Goal: Task Accomplishment & Management: Complete application form

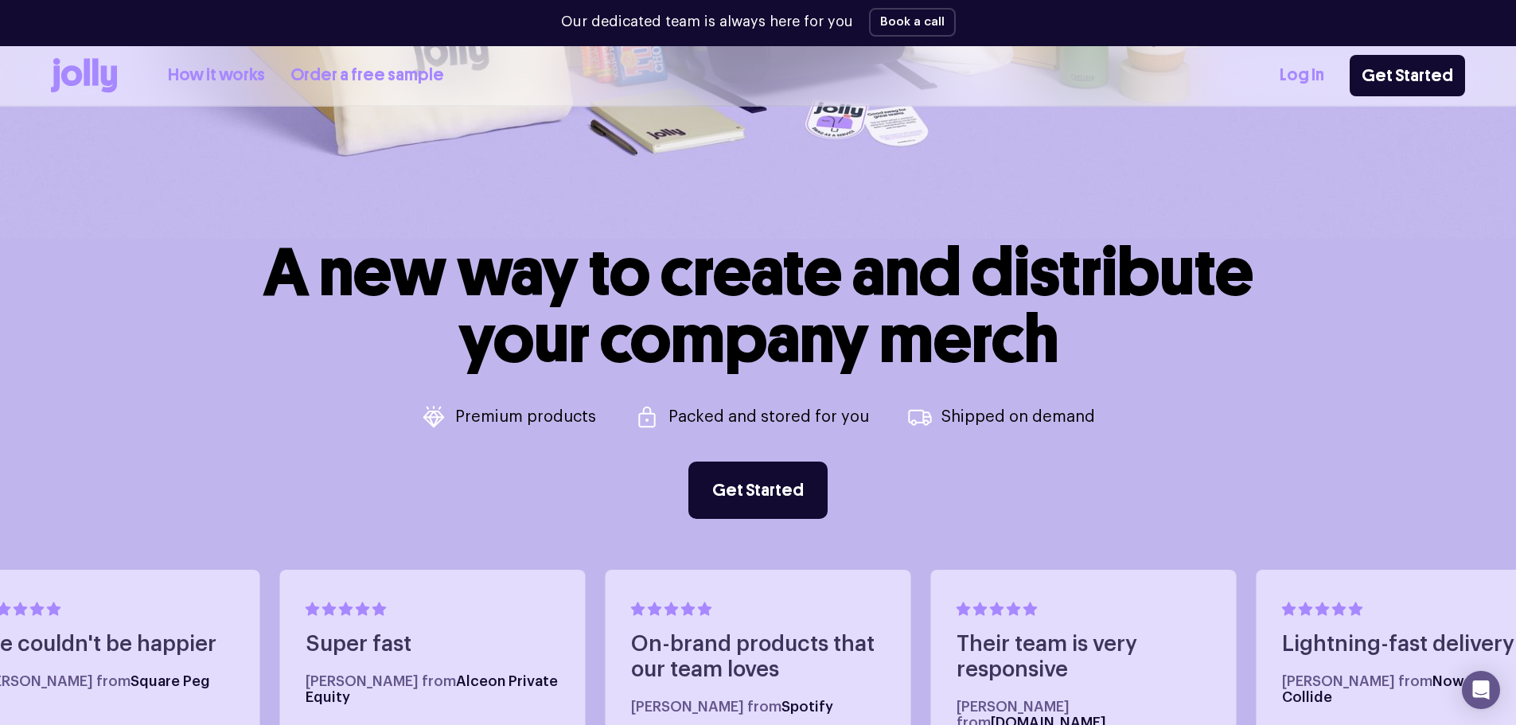
scroll to position [605, 0]
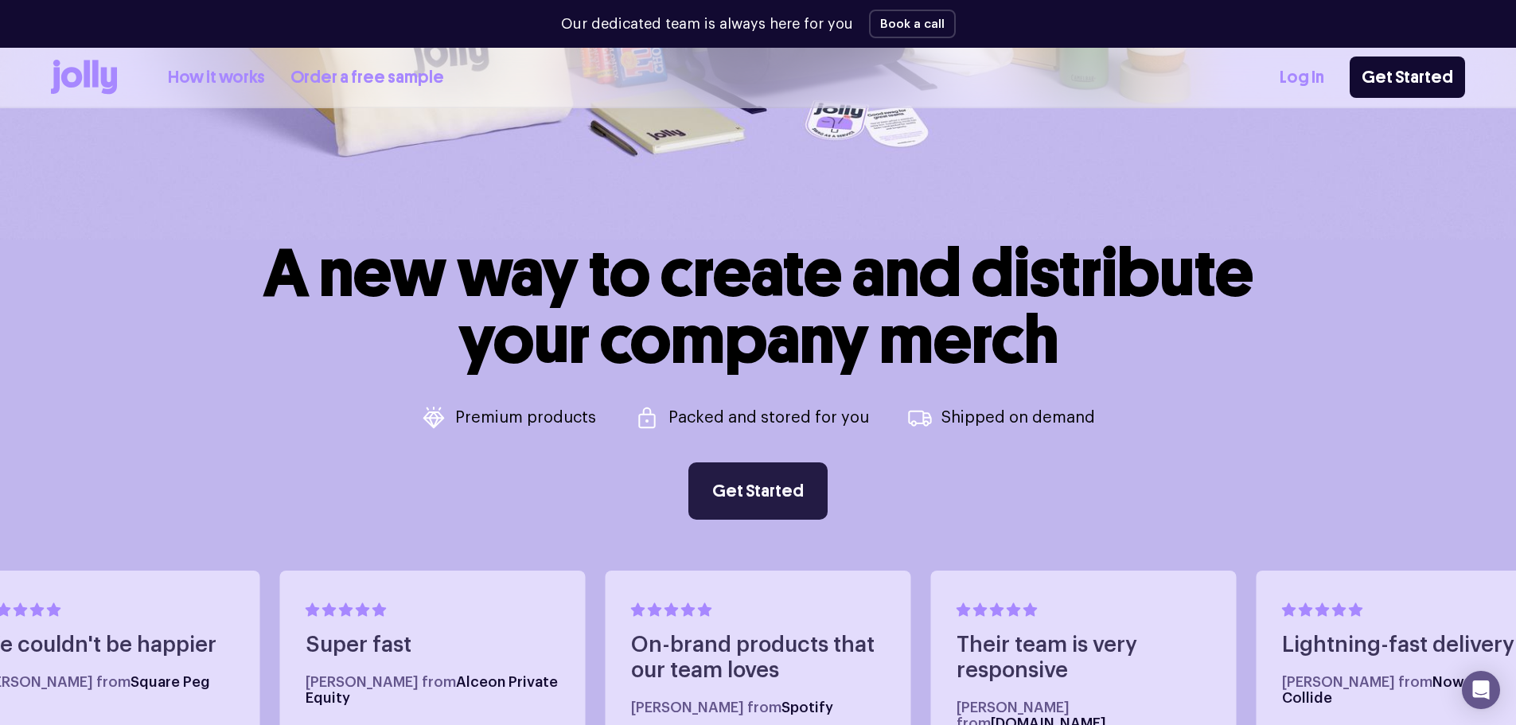
click at [804, 493] on link "Get Started" at bounding box center [758, 490] width 139 height 57
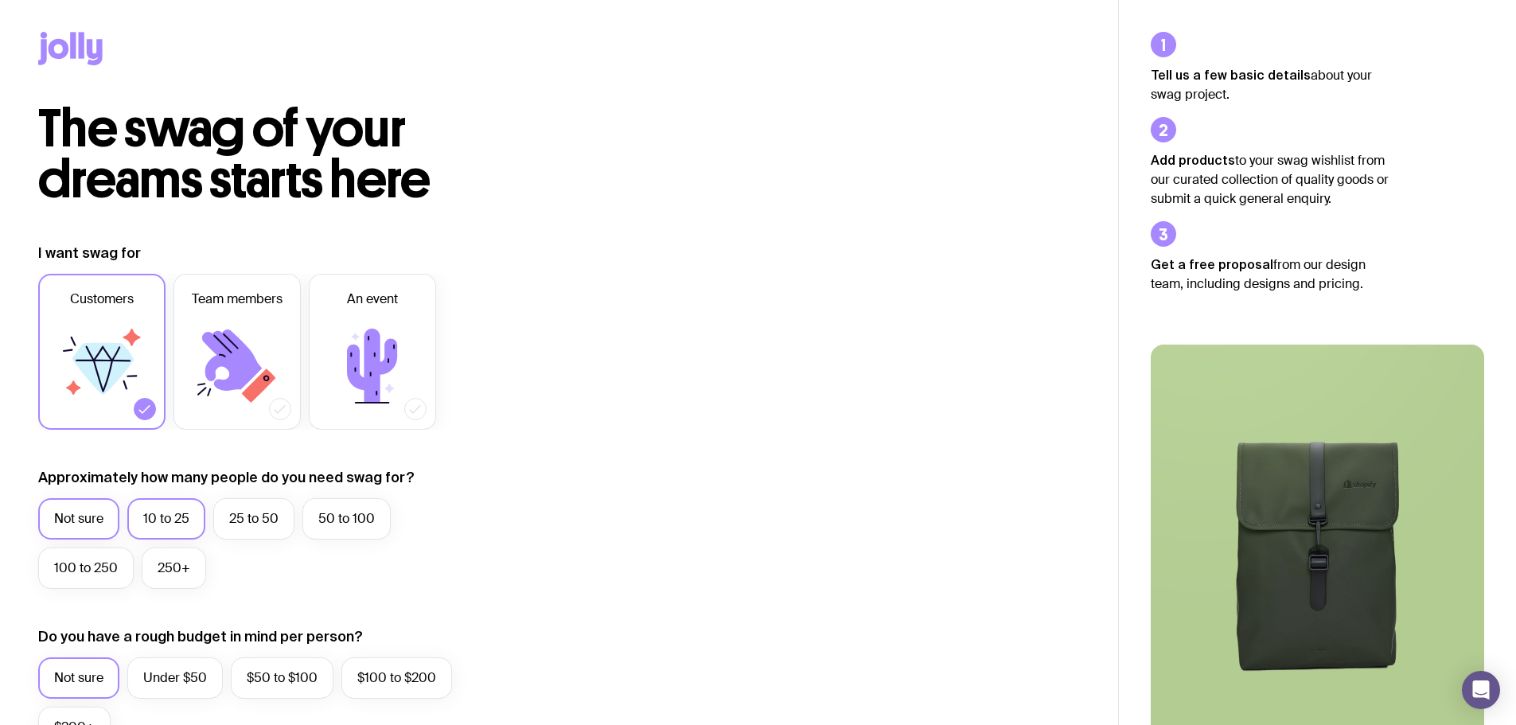
click at [197, 514] on label "10 to 25" at bounding box center [166, 518] width 78 height 41
click at [0, 0] on input "10 to 25" at bounding box center [0, 0] width 0 height 0
click at [241, 392] on icon at bounding box center [237, 366] width 96 height 96
click at [0, 0] on input "Team members" at bounding box center [0, 0] width 0 height 0
click at [117, 410] on icon at bounding box center [102, 366] width 96 height 96
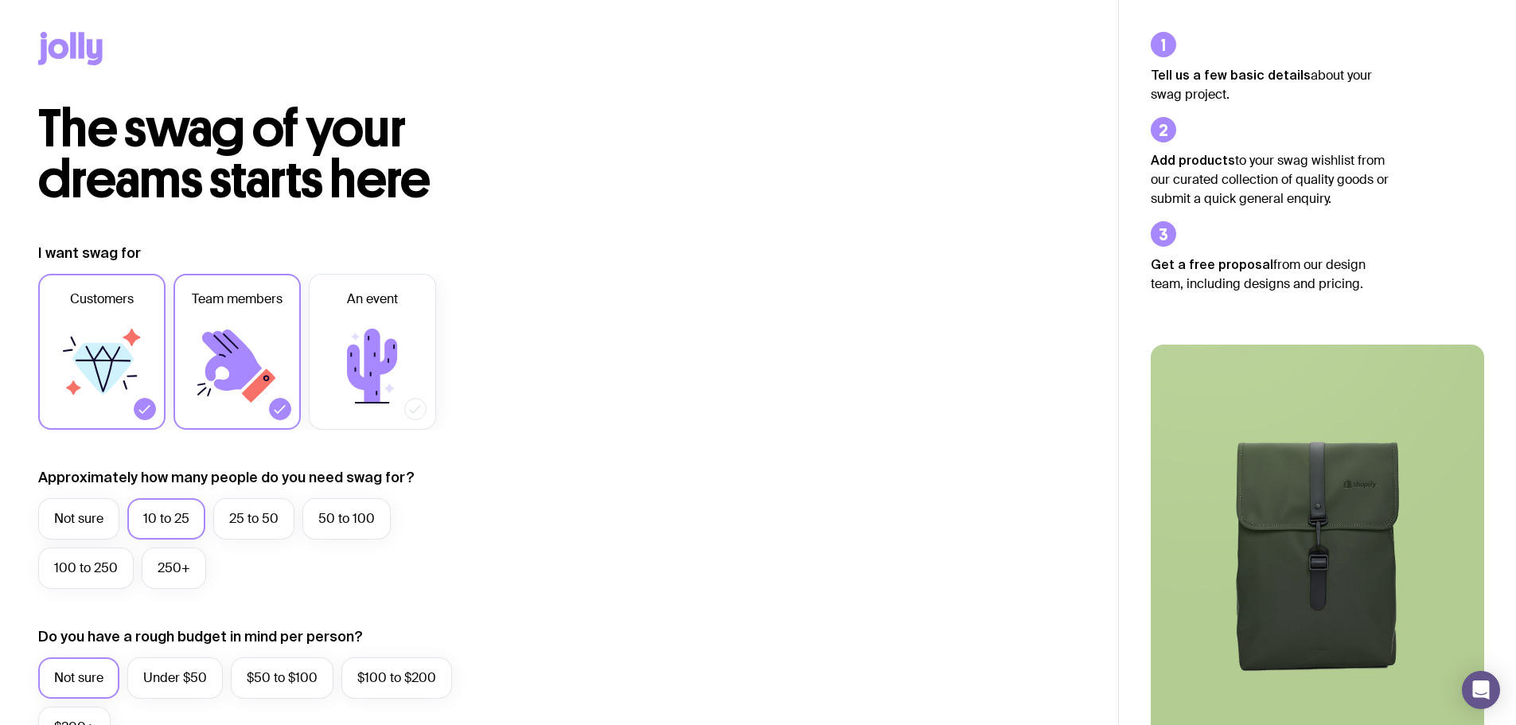
click at [0, 0] on input "Customers" at bounding box center [0, 0] width 0 height 0
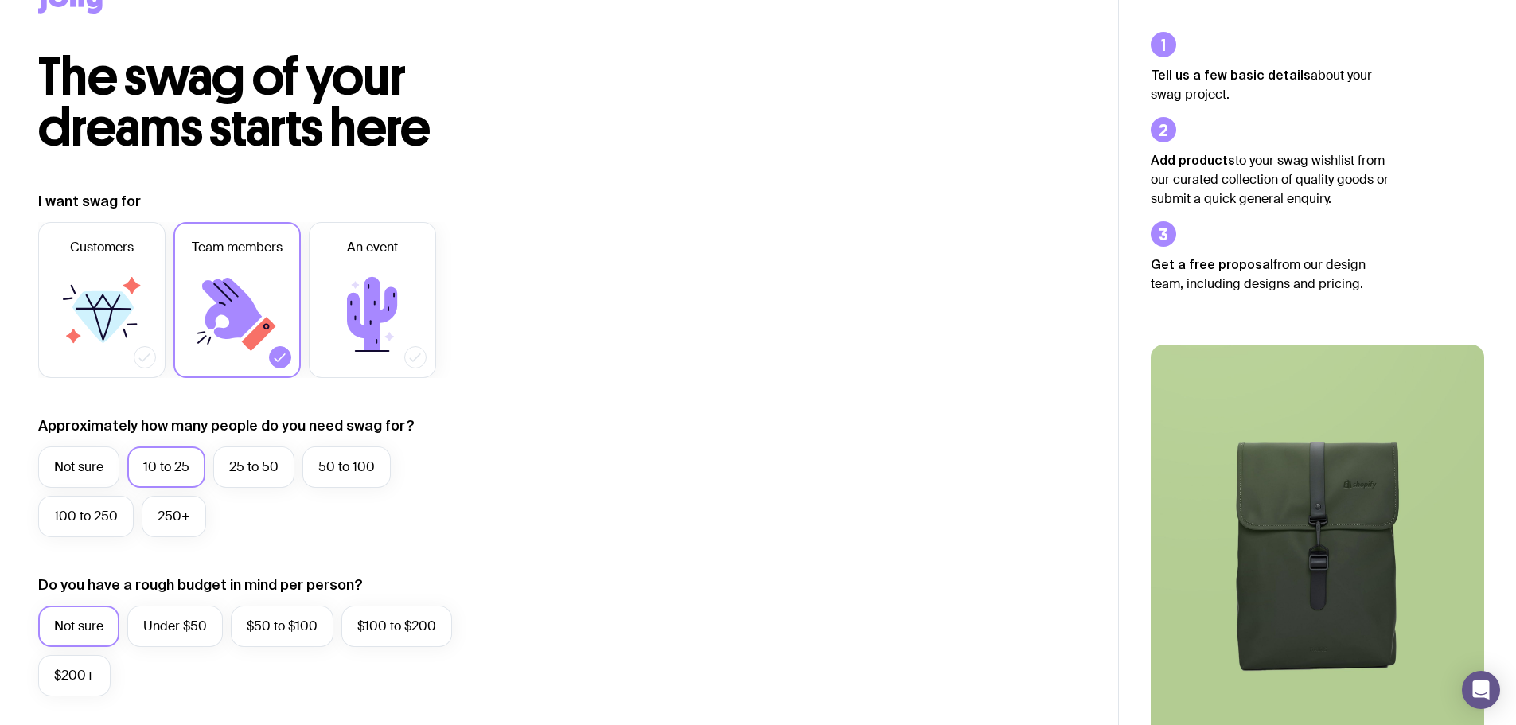
scroll to position [80, 0]
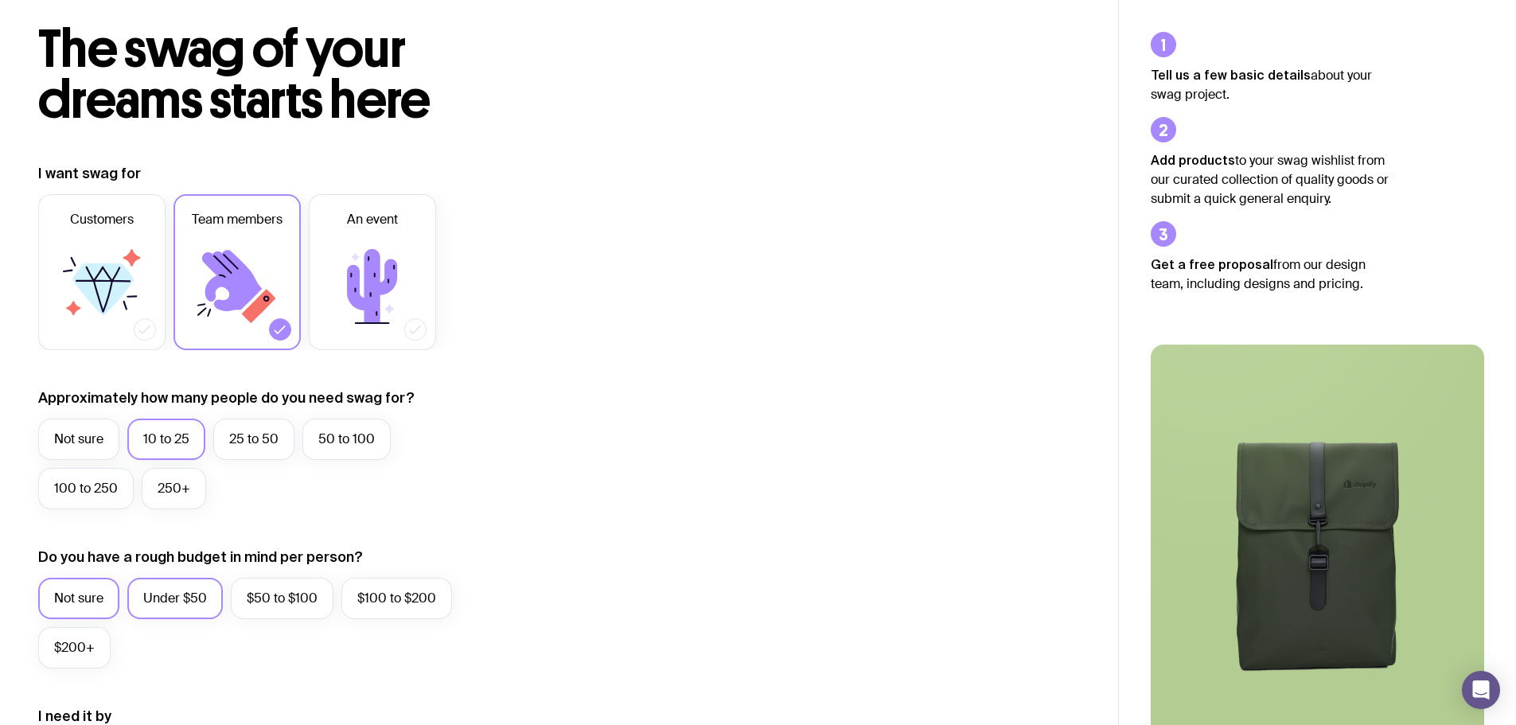
click at [157, 595] on label "Under $50" at bounding box center [175, 598] width 96 height 41
click at [0, 0] on input "Under $50" at bounding box center [0, 0] width 0 height 0
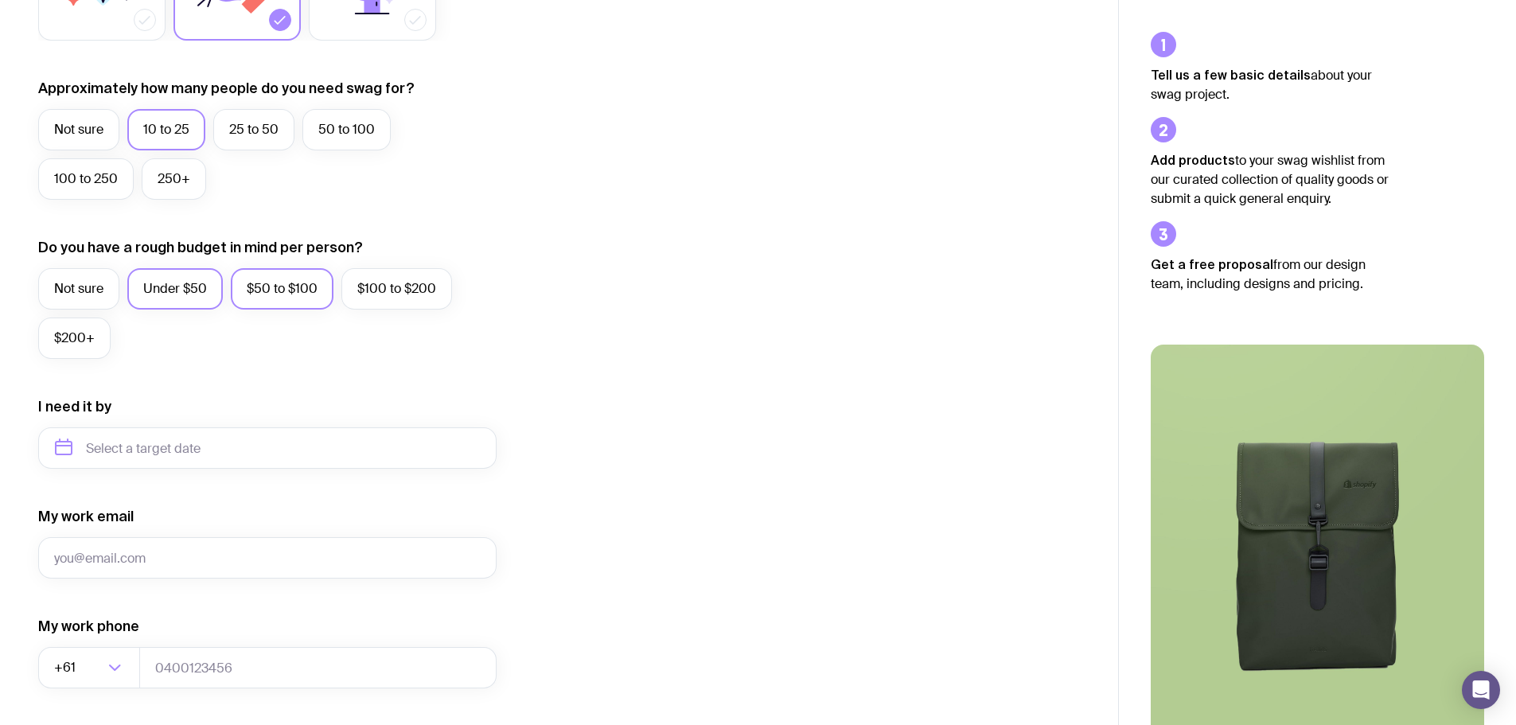
scroll to position [398, 0]
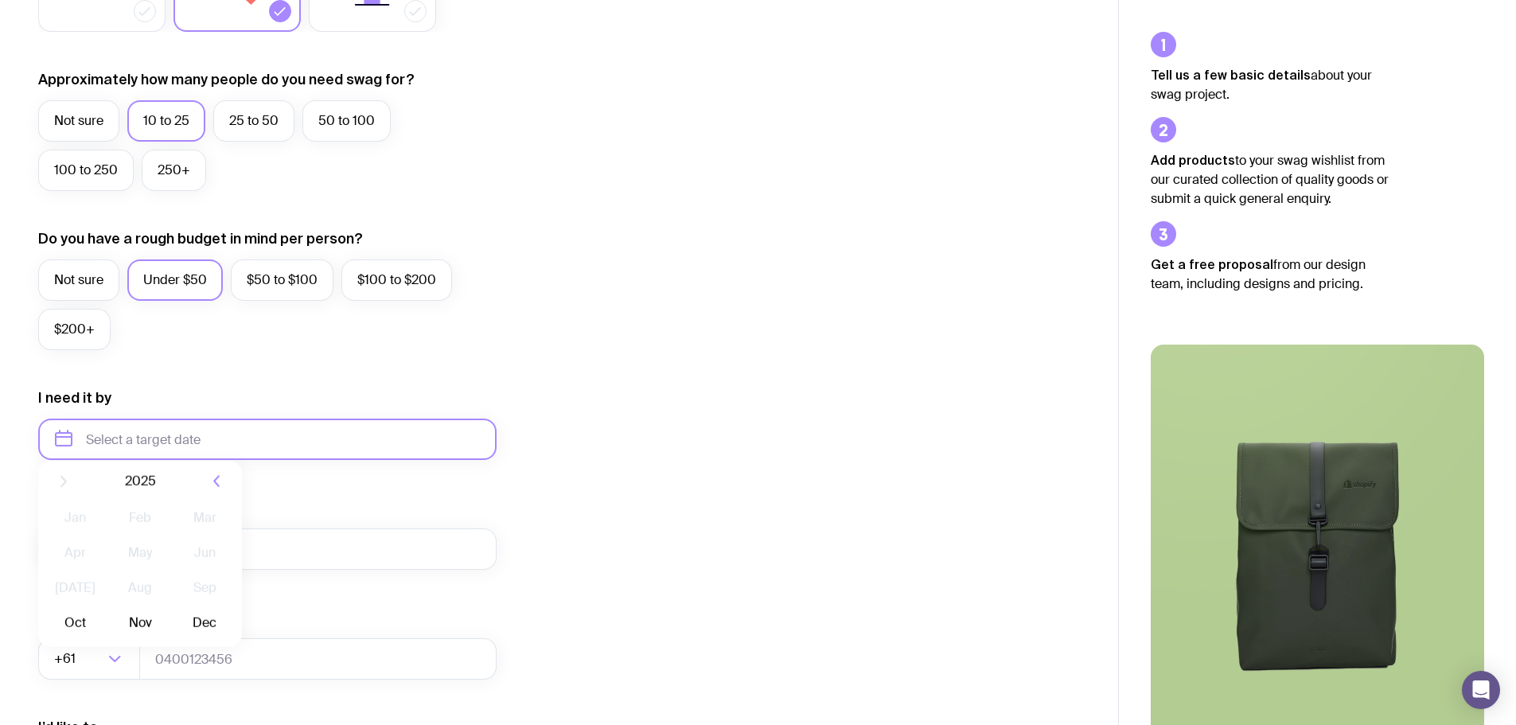
click at [194, 437] on input "text" at bounding box center [267, 439] width 458 height 41
click at [247, 371] on form "I want swag for Customers Team members An event Approximately how many people d…" at bounding box center [267, 366] width 458 height 1040
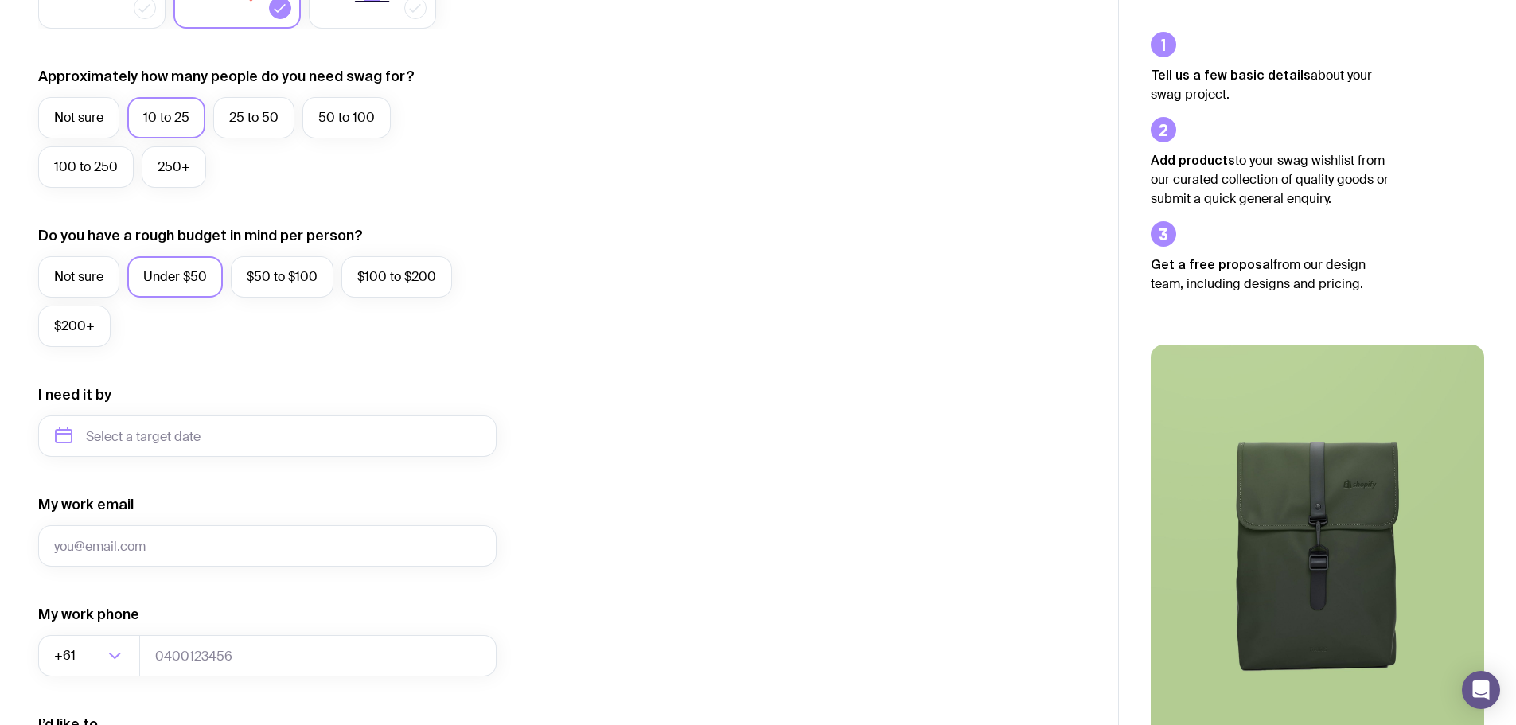
scroll to position [310, 0]
